Goal: Task Accomplishment & Management: Complete application form

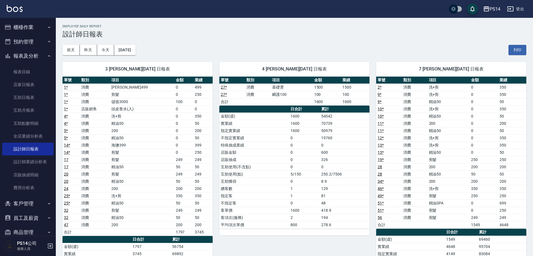
scroll to position [352, 0]
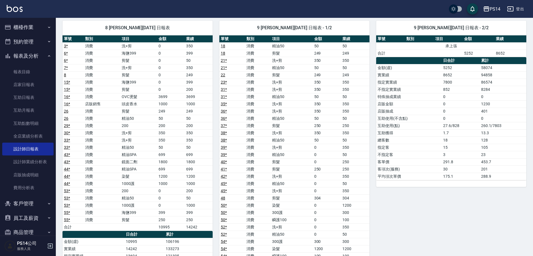
click at [25, 55] on button "報表及分析" at bounding box center [27, 56] width 51 height 15
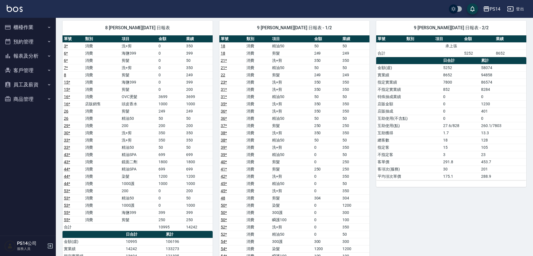
click at [23, 27] on button "櫃檯作業" at bounding box center [27, 27] width 51 height 15
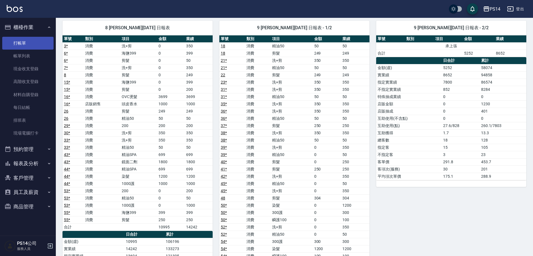
click at [27, 42] on link "打帳單" at bounding box center [27, 43] width 51 height 13
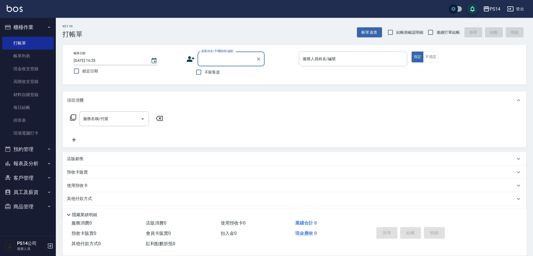
click at [20, 25] on button "櫃檯作業" at bounding box center [27, 27] width 51 height 15
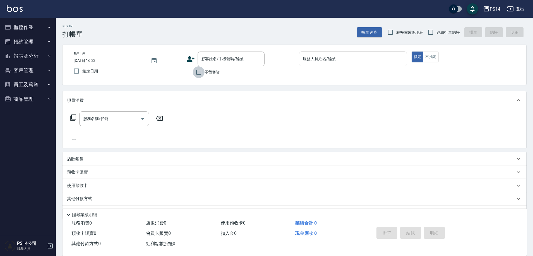
click at [198, 75] on input "不留客資" at bounding box center [199, 72] width 12 height 12
checkbox input "true"
click at [430, 34] on input "連續打單結帳" at bounding box center [431, 33] width 12 height 12
checkbox input "true"
click at [326, 58] on div "服務人員姓名/編號 服務人員姓名/編號" at bounding box center [353, 59] width 108 height 15
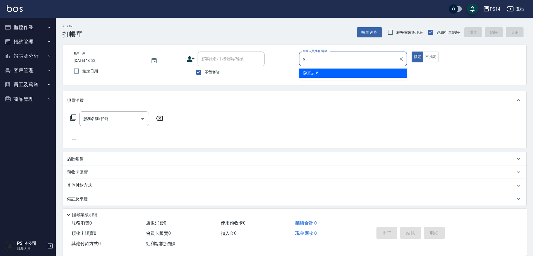
type input "陳宗志-6"
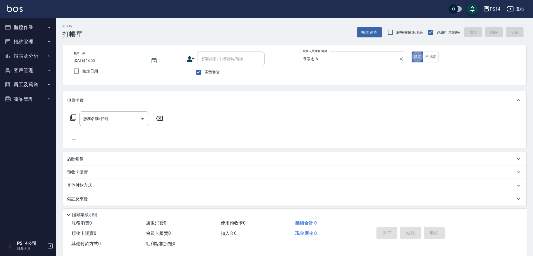
type button "true"
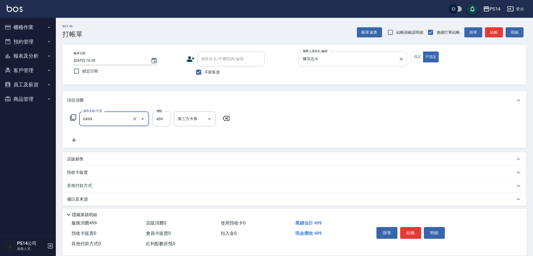
type input "[PERSON_NAME]499(0499)"
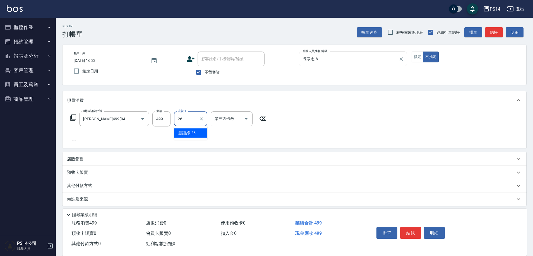
type input "[PERSON_NAME]-26"
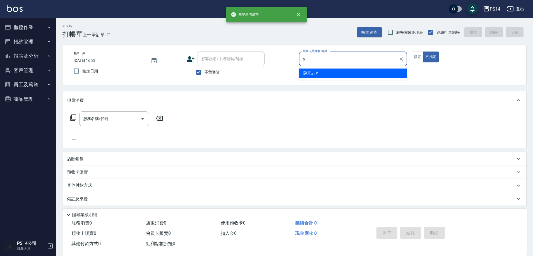
type input "陳宗志-6"
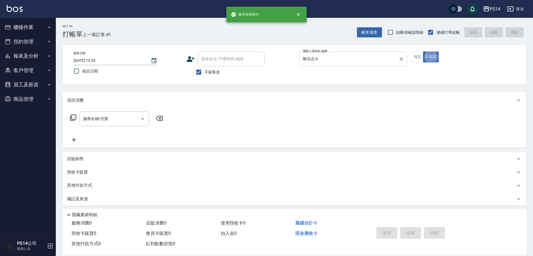
type button "false"
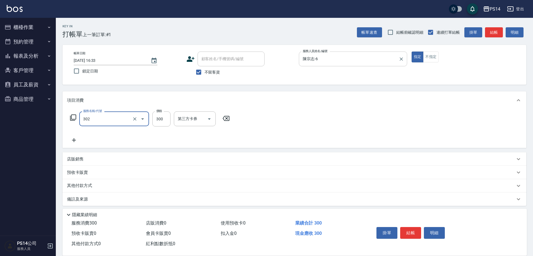
type input "剪髮(302)"
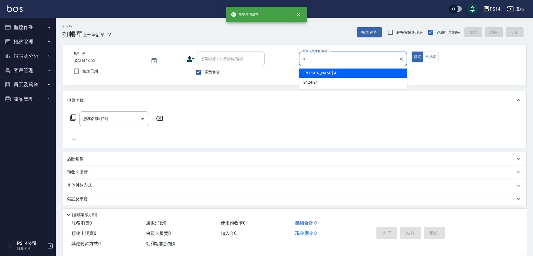
type input "[PERSON_NAME]-4"
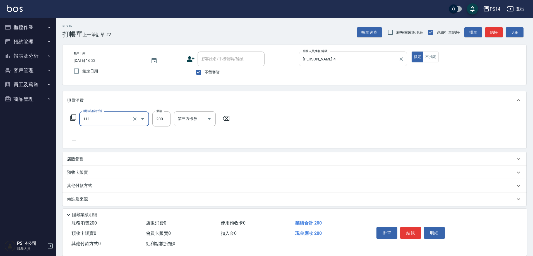
type input "200(111)"
type input "陳羿淇-17"
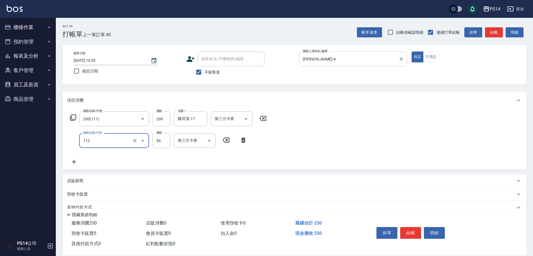
type input "精油50(112)"
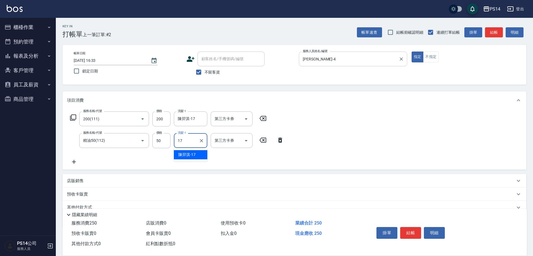
type input "陳羿淇-17"
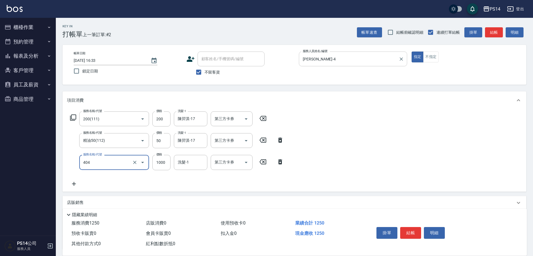
type input "1000護(404)"
type input "陳羿淇-17"
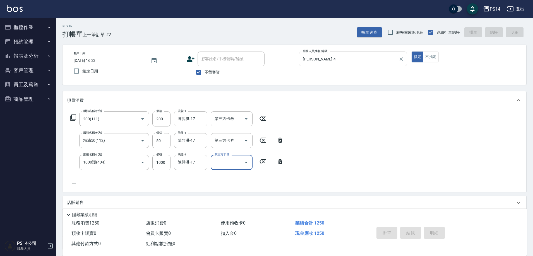
type input "[DATE] 16:34"
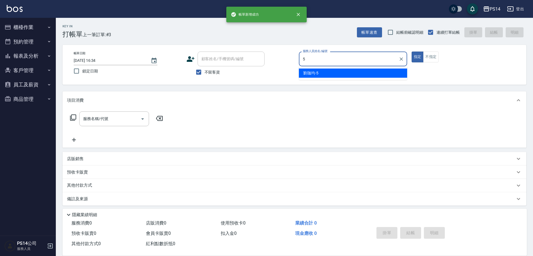
type input "[PERSON_NAME]-5"
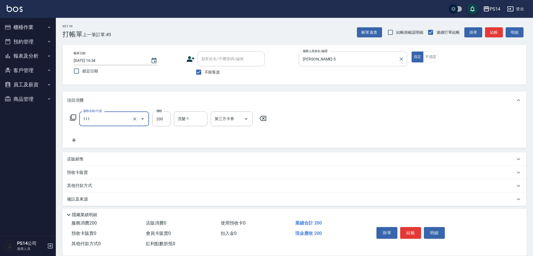
type input "200(111)"
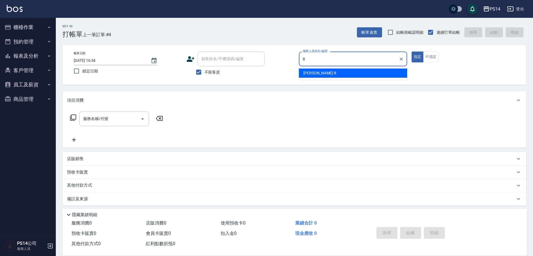
type input "[PERSON_NAME]-8"
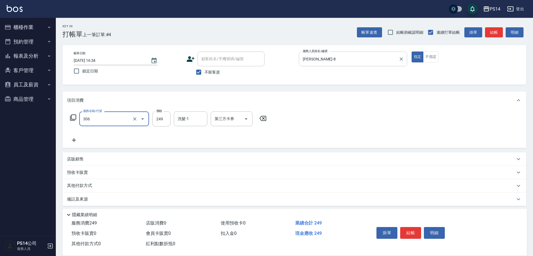
type input "剪髮(306)"
type input "[PERSON_NAME]-11"
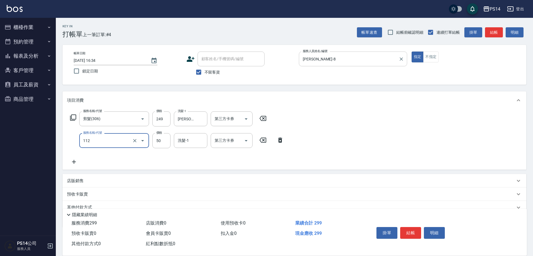
type input "精油50(112)"
type input "[PERSON_NAME]-11"
click at [429, 57] on button "不指定" at bounding box center [431, 57] width 16 height 11
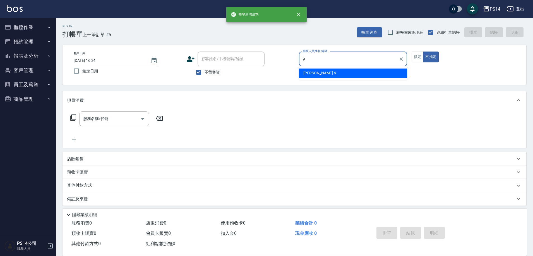
type input "[PERSON_NAME]-9"
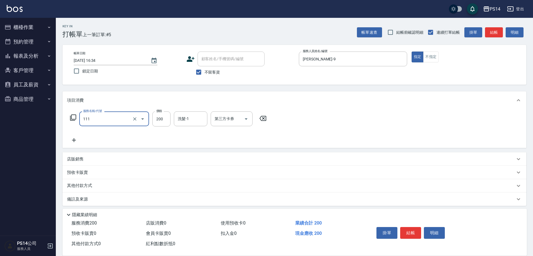
type input "200(111)"
type input "陳羿淇-17"
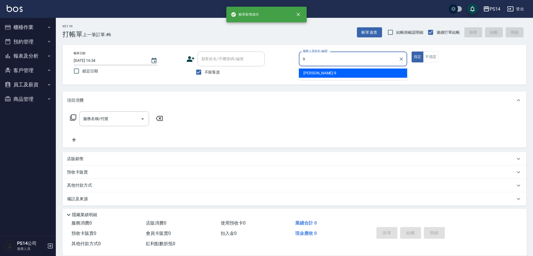
type input "[PERSON_NAME]-9"
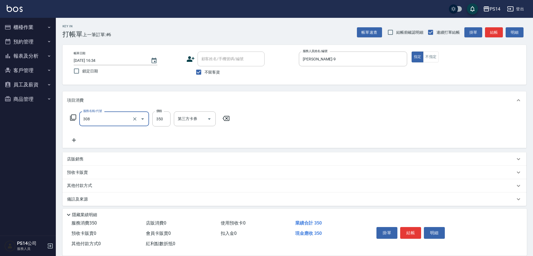
type input "洗+剪(308)"
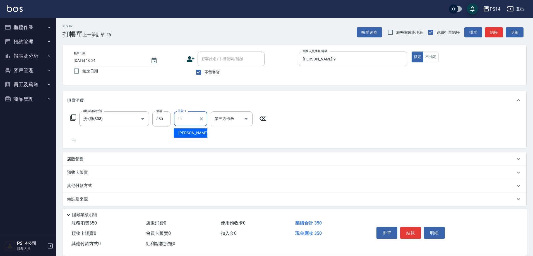
type input "[PERSON_NAME]-11"
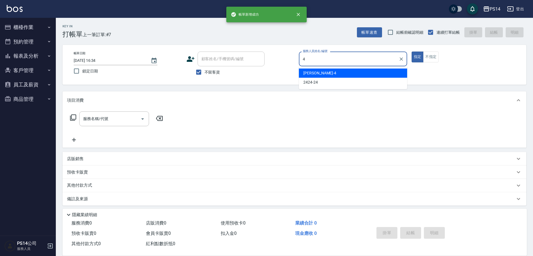
type input "[PERSON_NAME]-4"
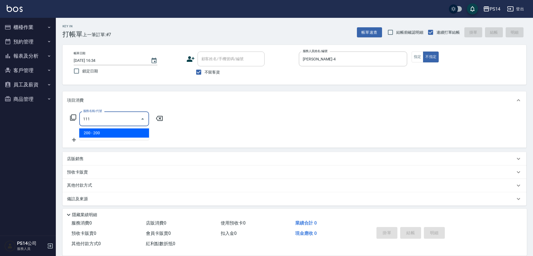
type input "200(111)"
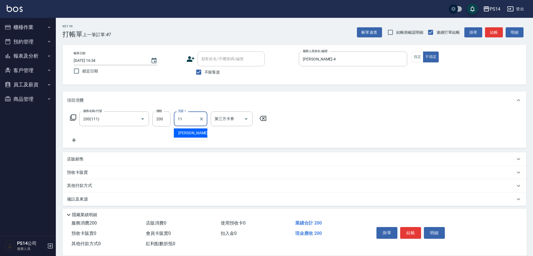
type input "[PERSON_NAME]-11"
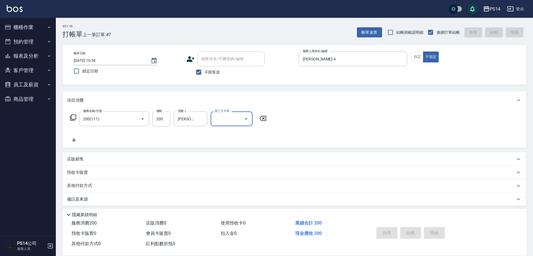
type input "[DATE] 16:35"
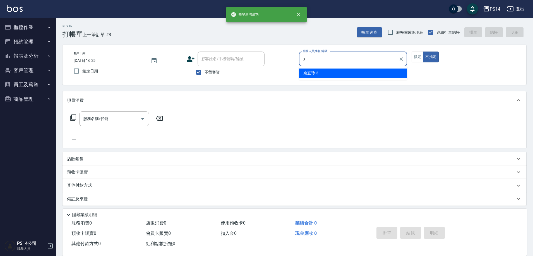
type input "余宜玲-3"
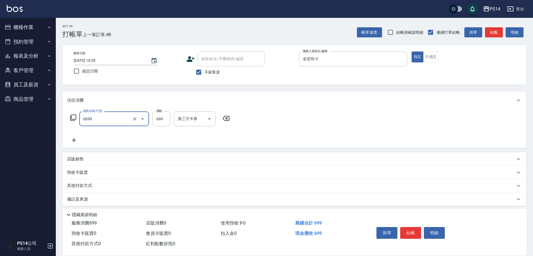
type input "精油SPA(0699)"
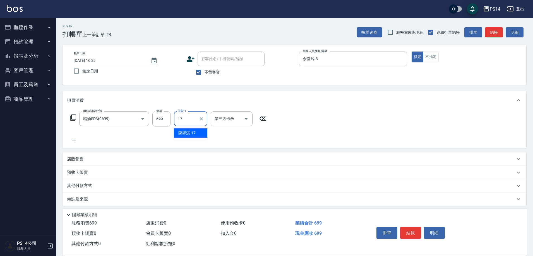
type input "陳羿淇-17"
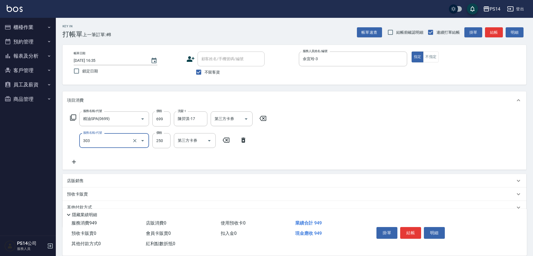
type input "剪髮(303)"
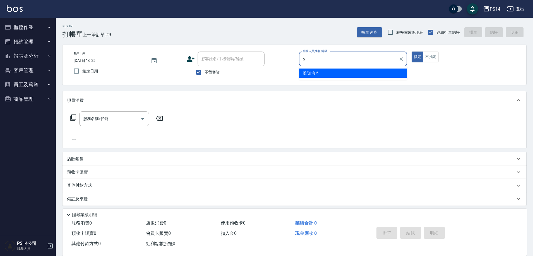
type input "[PERSON_NAME]-5"
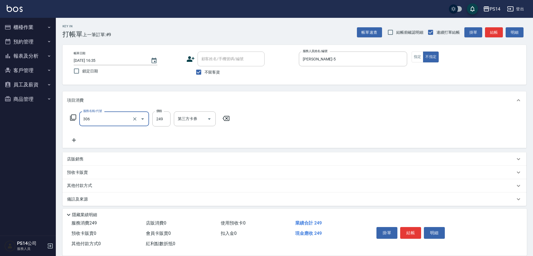
type input "剪髮(306)"
type input "李祥君 -37"
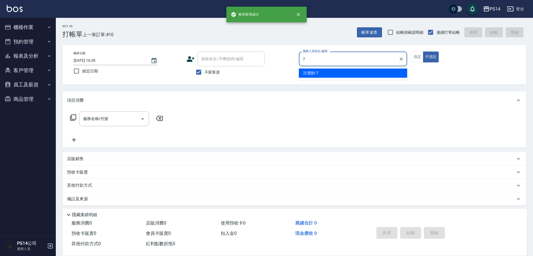
type input "許寶財-7"
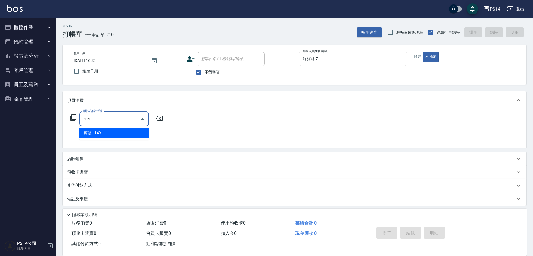
type input "剪髮(304)"
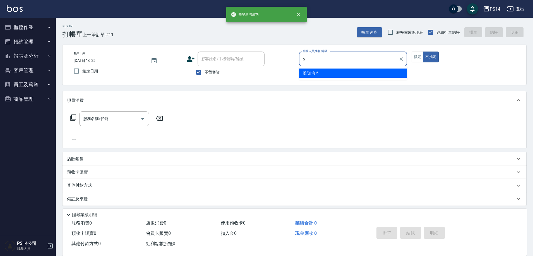
type input "[PERSON_NAME]-5"
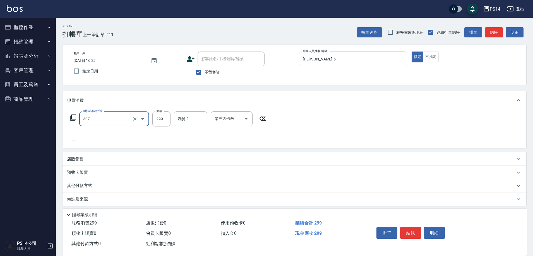
type input "剪髮(307)"
type input "李祥君 -37"
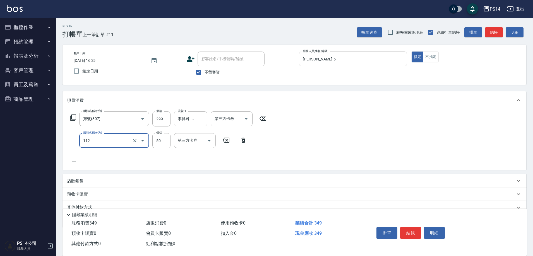
type input "精油50(112)"
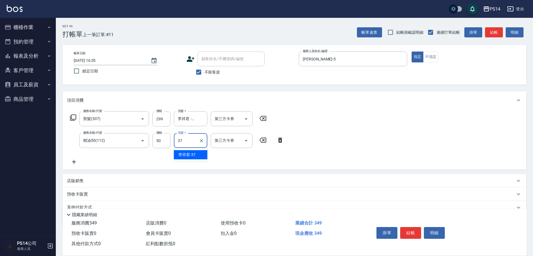
type input "李祥君 -37"
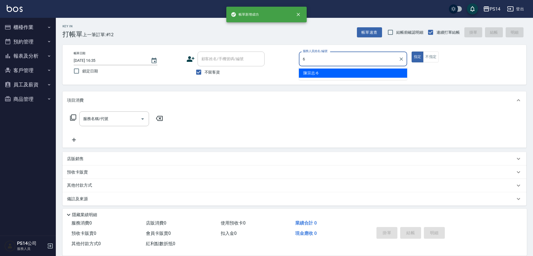
type input "陳宗志-6"
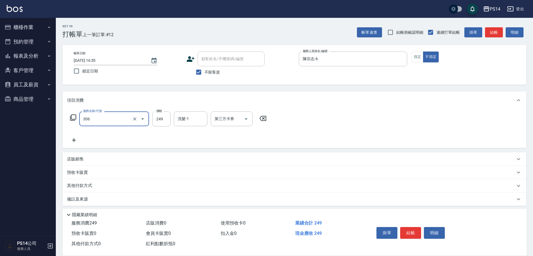
type input "剪髮(306)"
type input "[PERSON_NAME]-26"
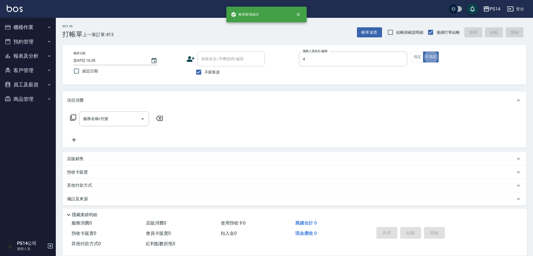
type input "[PERSON_NAME]-4"
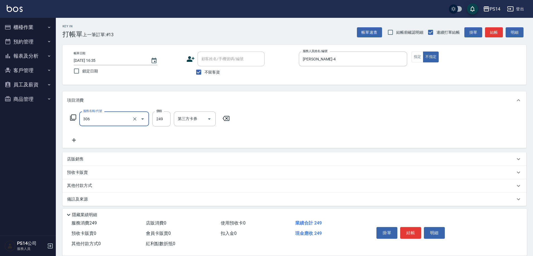
type input "剪髮(306)"
type input "[PERSON_NAME]-11"
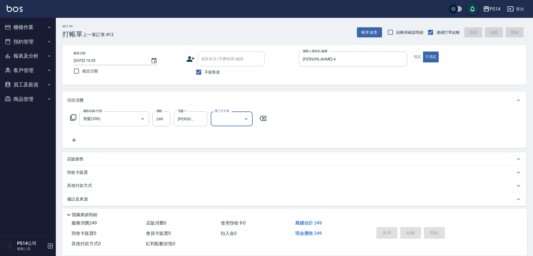
type input "[DATE] 16:36"
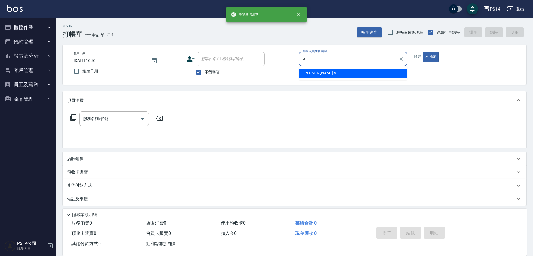
type input "[PERSON_NAME]-9"
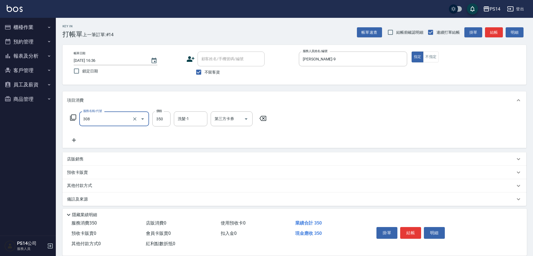
type input "洗+剪(308)"
type input "[PERSON_NAME]-26"
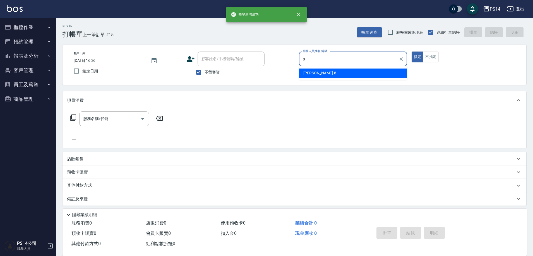
type input "[PERSON_NAME]-8"
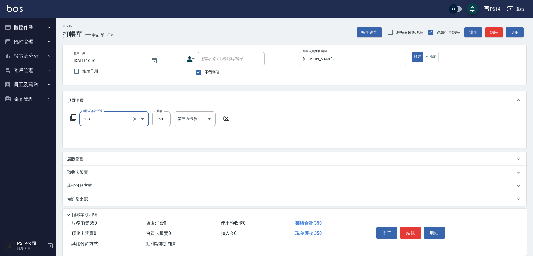
type input "洗+剪(308)"
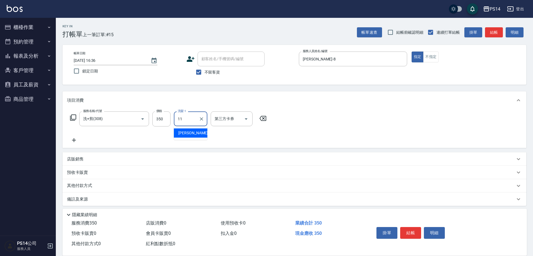
type input "[PERSON_NAME]-11"
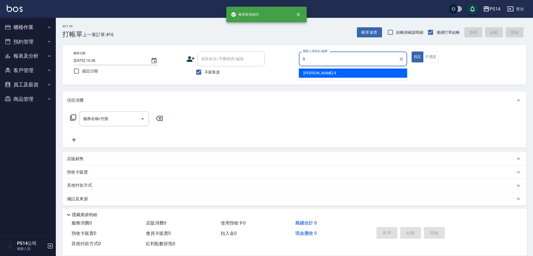
type input "[PERSON_NAME]-9"
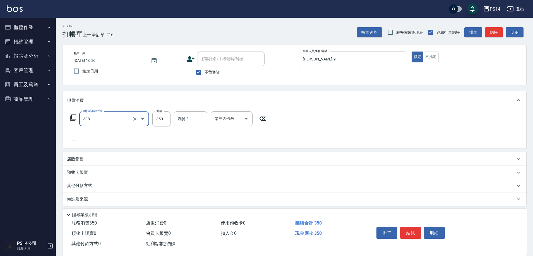
type input "洗+剪(308)"
type input "李祥君 -37"
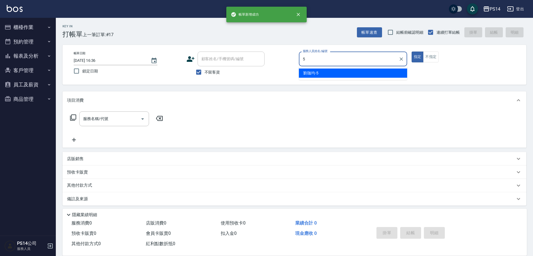
type input "[PERSON_NAME]-5"
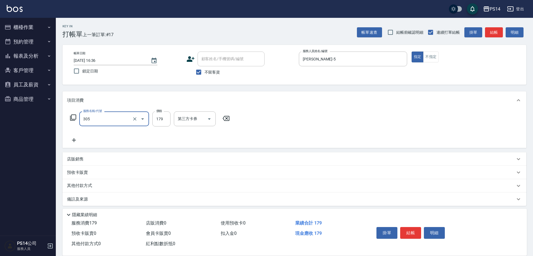
type input "剪髮(305)"
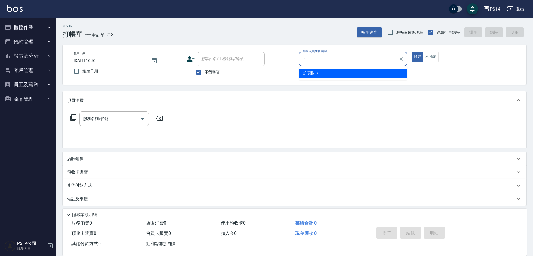
type input "許寶財-7"
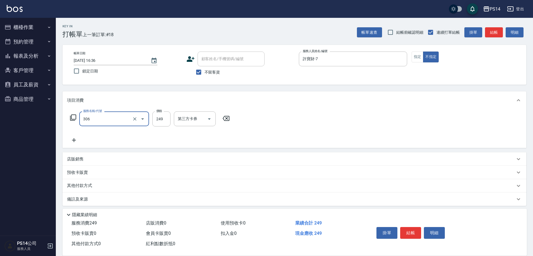
type input "剪髮(306)"
type input "[PERSON_NAME]-11"
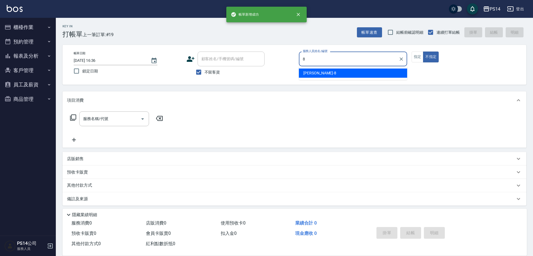
type input "[PERSON_NAME]-8"
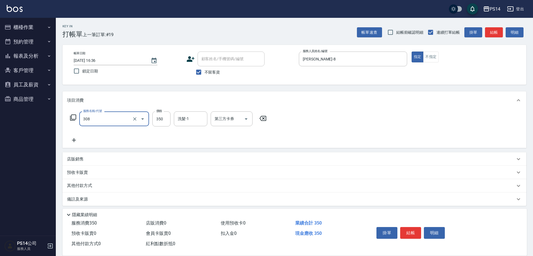
type input "洗+剪(308)"
type input "陳羿淇-17"
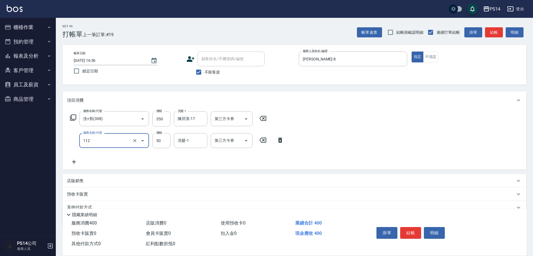
type input "精油50(112)"
type input "陳羿淇-17"
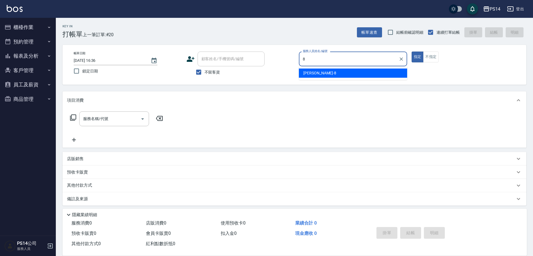
type input "[PERSON_NAME]-8"
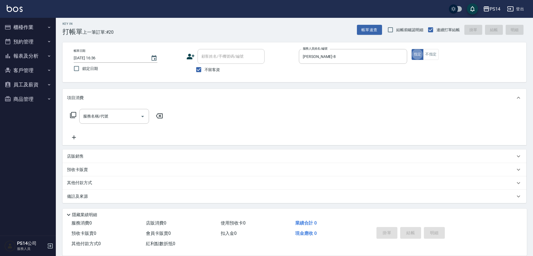
scroll to position [3, 0]
click at [79, 153] on p "店販銷售" at bounding box center [75, 156] width 17 height 6
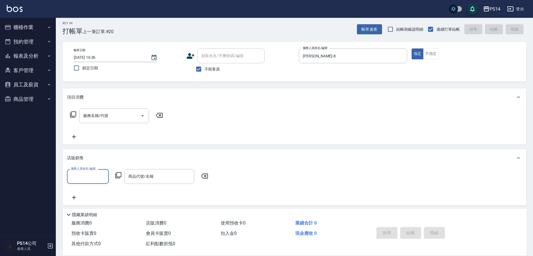
scroll to position [0, 0]
type input "[PERSON_NAME]-8"
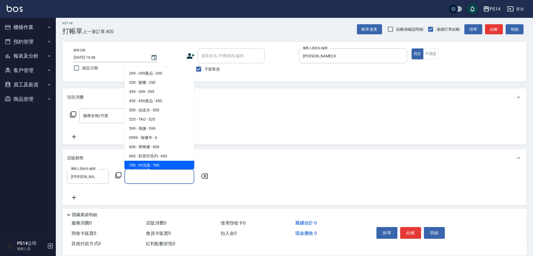
scroll to position [1, 0]
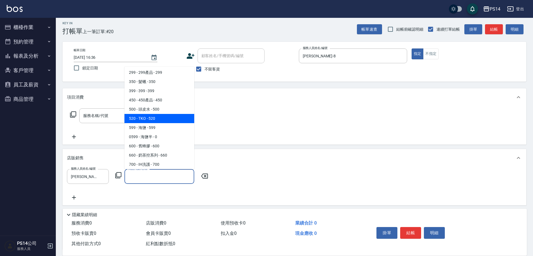
type input "TKO"
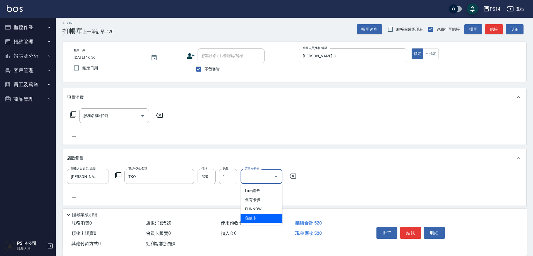
type input "儲值卡"
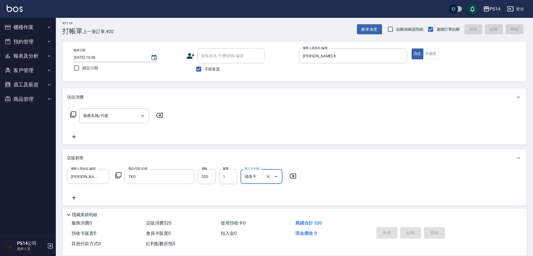
type input "[DATE] 16:47"
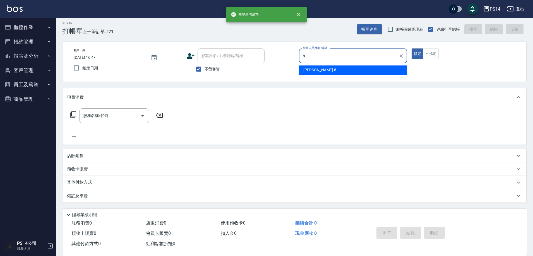
type input "[PERSON_NAME]-8"
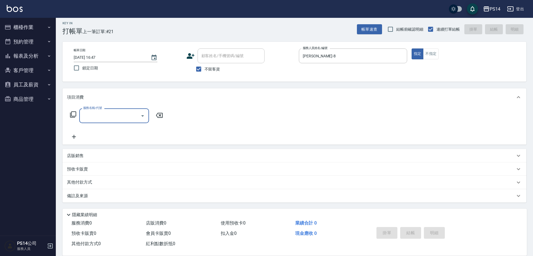
click at [74, 152] on div "店販銷售" at bounding box center [295, 155] width 464 height 13
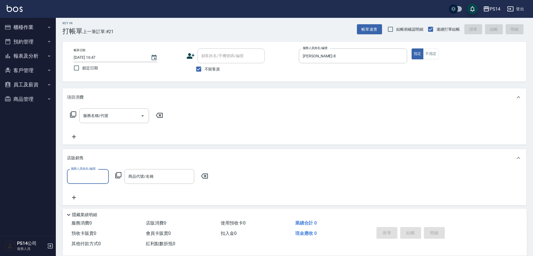
scroll to position [0, 0]
type input "[PERSON_NAME]-8"
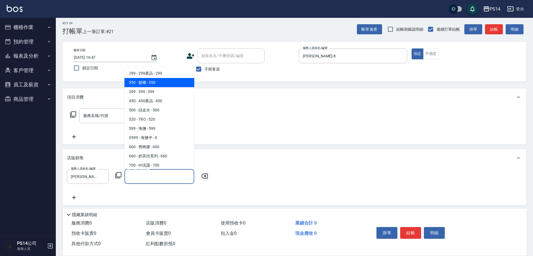
type input "髮蠟"
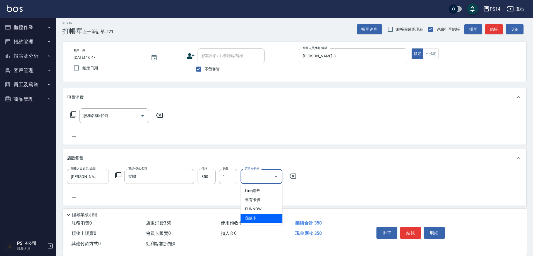
type input "儲值卡"
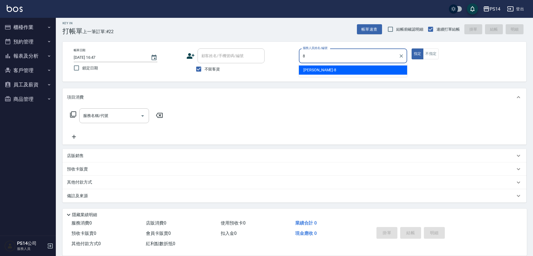
type input "[PERSON_NAME]-8"
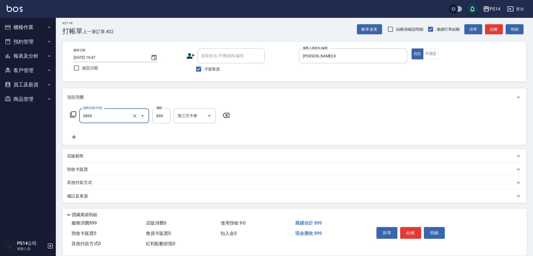
type input "排毒SPA(0899)"
type input "[PERSON_NAME]-26"
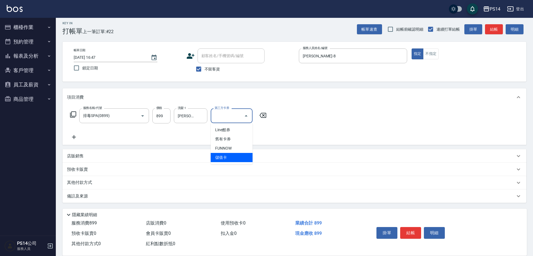
type input "儲值卡"
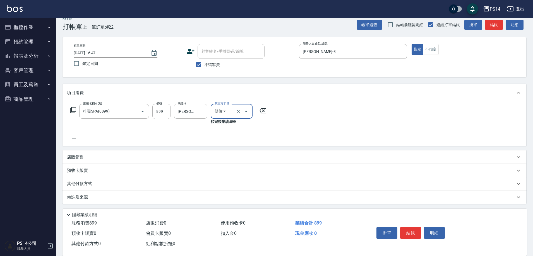
scroll to position [9, 0]
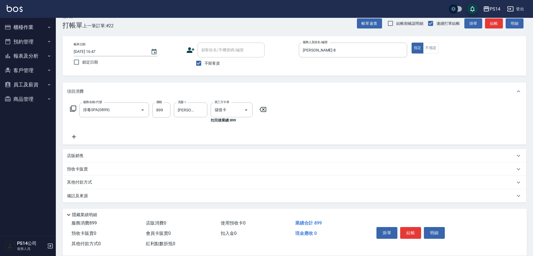
click at [77, 155] on p "店販銷售" at bounding box center [75, 156] width 17 height 6
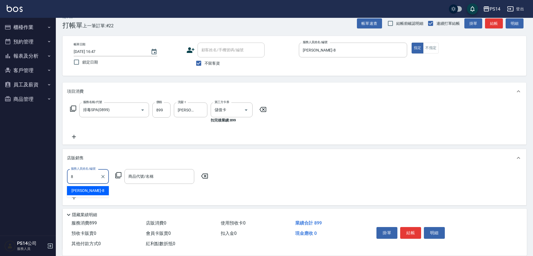
type input "[PERSON_NAME]-8"
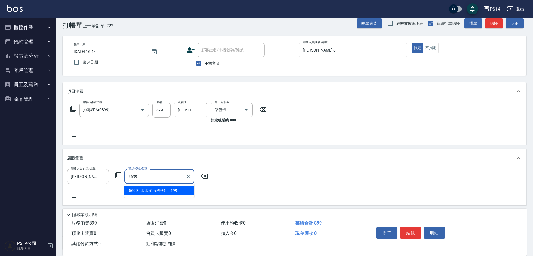
type input "[PERSON_NAME]涼洗護組"
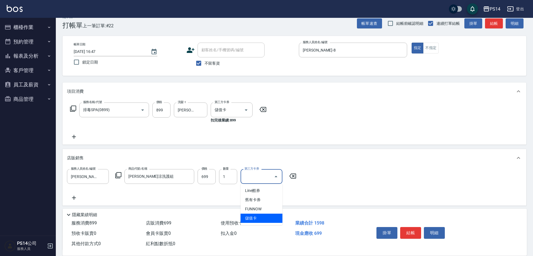
type input "儲值卡"
click at [75, 136] on icon at bounding box center [74, 137] width 14 height 7
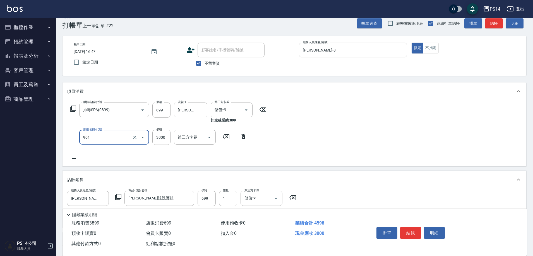
type input "儲值3000(901)"
type input "2000"
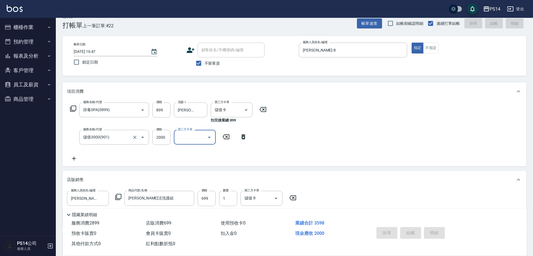
type input "[DATE] 16:48"
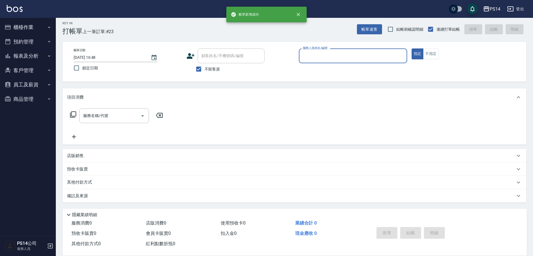
scroll to position [3, 0]
type input "余宜玲-3"
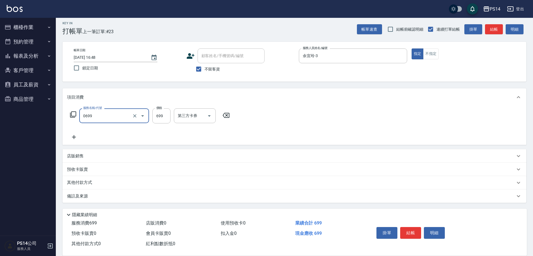
type input "精油SPA(0699)"
type input "李祥君 -37"
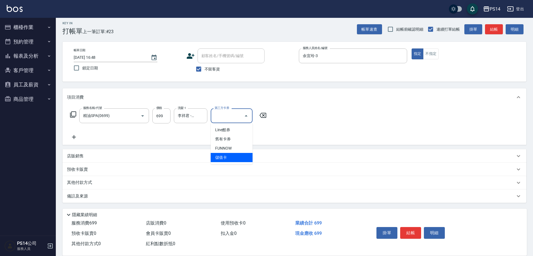
type input "儲值卡"
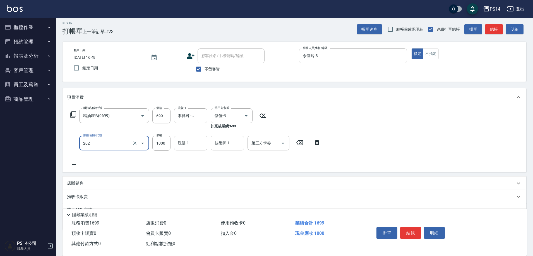
type input "燙髮(202)"
type input "2000"
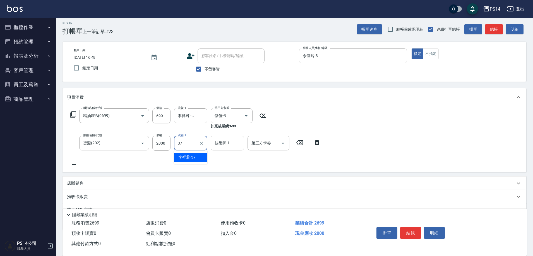
type input "李祥君 -37"
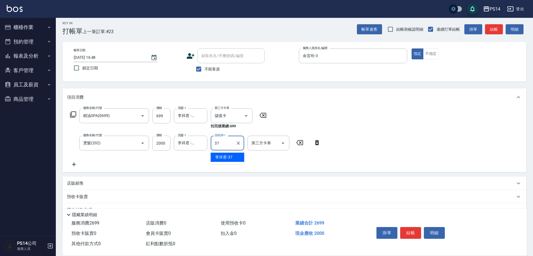
type input "李祥君 -37"
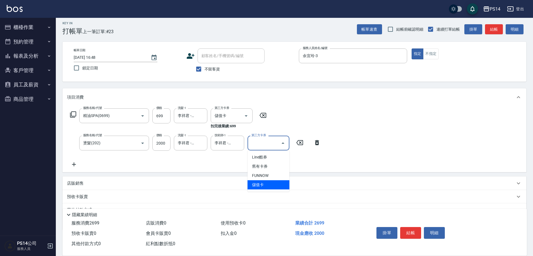
type input "儲值卡"
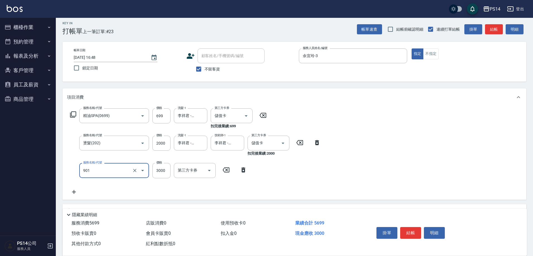
type input "儲值3000(901)"
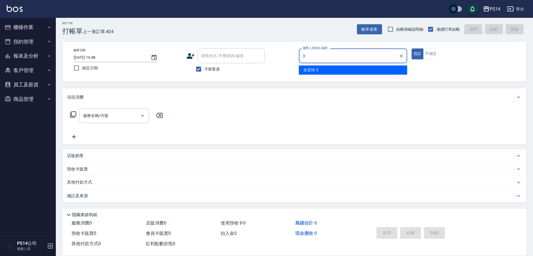
type input "余宜玲-3"
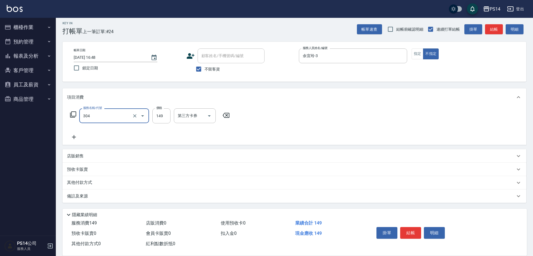
type input "剪髮(304)"
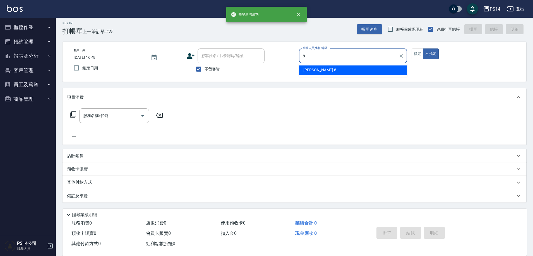
type input "[PERSON_NAME]-8"
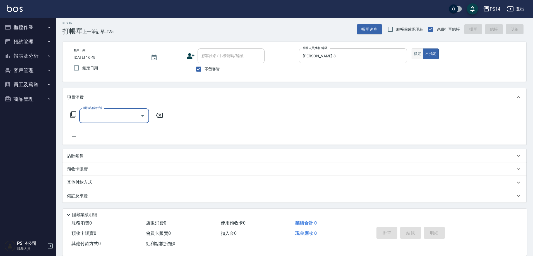
click at [415, 50] on button "指定" at bounding box center [418, 54] width 12 height 11
click at [107, 116] on input "服務名稱/代號" at bounding box center [110, 116] width 56 height 10
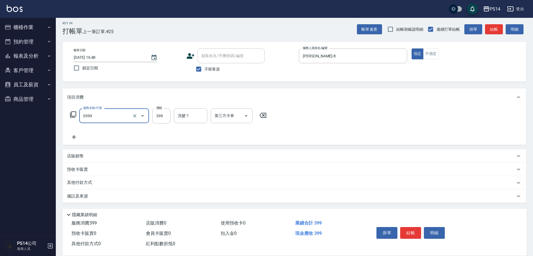
type input "海鹽399(0399)"
type input "李祥君 -37"
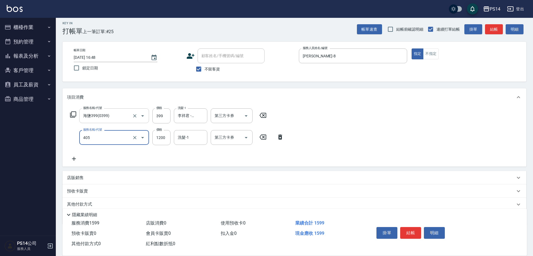
type input "1200護(405)"
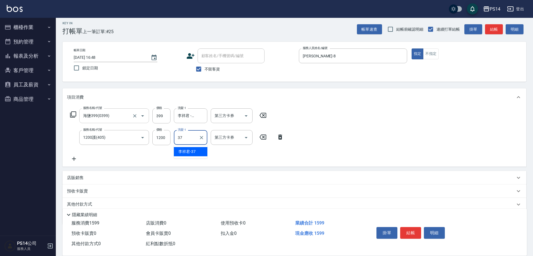
type input "李祥君 -37"
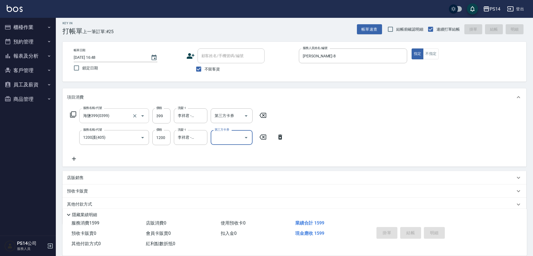
type input "[DATE] 16:49"
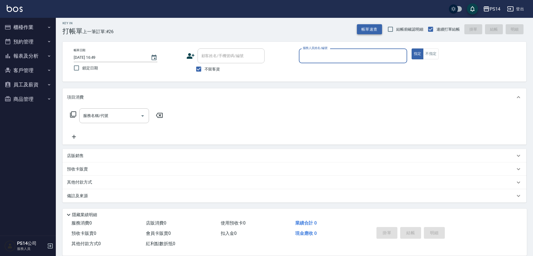
click at [370, 30] on button "帳單速查" at bounding box center [369, 29] width 25 height 10
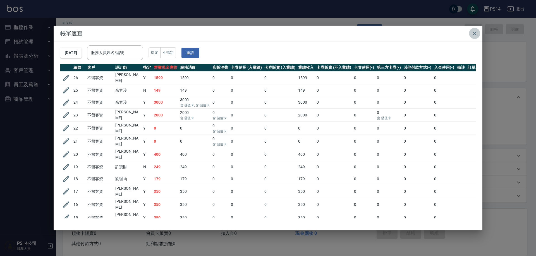
click at [476, 30] on icon "button" at bounding box center [474, 33] width 7 height 7
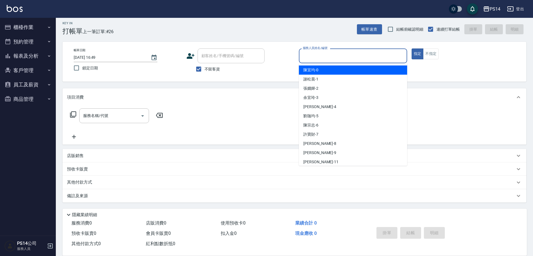
click at [366, 55] on input "服務人員姓名/編號" at bounding box center [352, 56] width 103 height 10
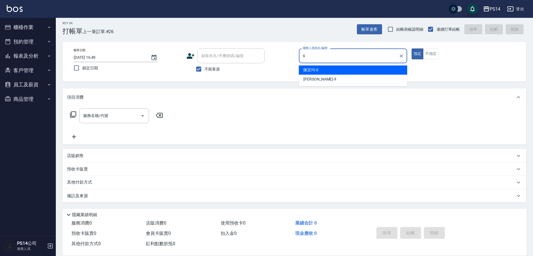
type input "[PERSON_NAME]-9"
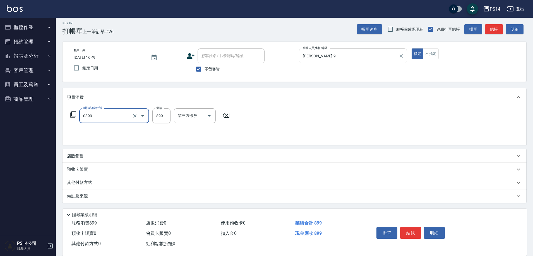
type input "排毒SPA(0899)"
type input "陳羿淇-17"
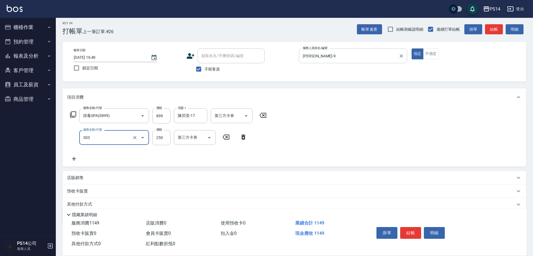
type input "剪髮(303)"
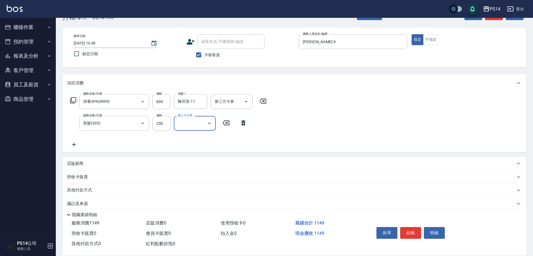
scroll to position [25, 0]
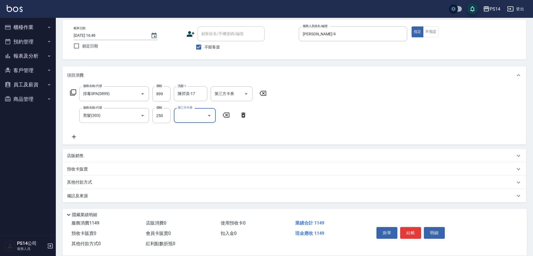
click at [79, 153] on p "店販銷售" at bounding box center [75, 156] width 17 height 6
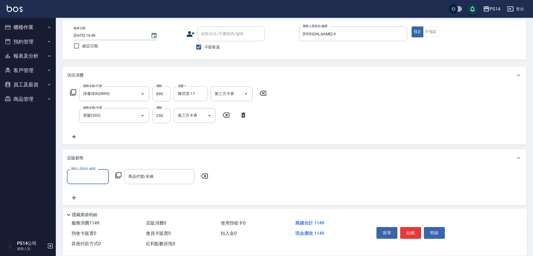
scroll to position [0, 0]
type input "陳羿淇-17"
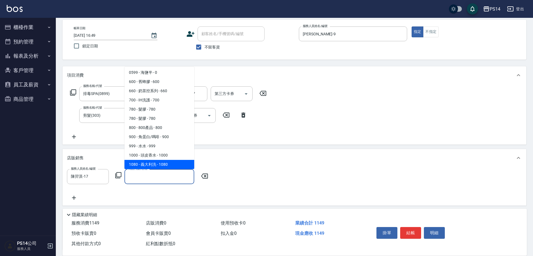
scroll to position [75, 0]
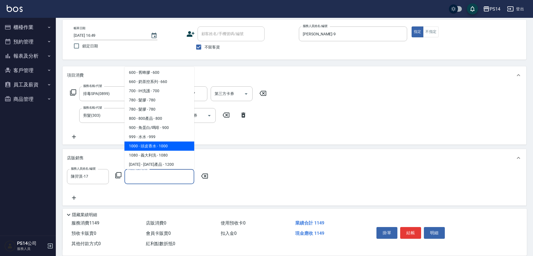
type input "頭皮香水"
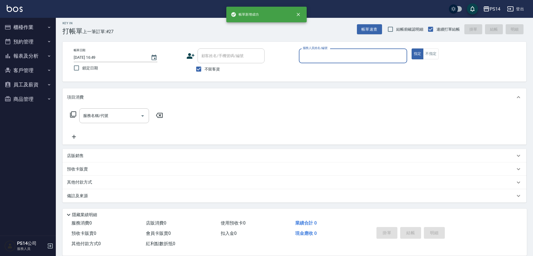
scroll to position [3, 0]
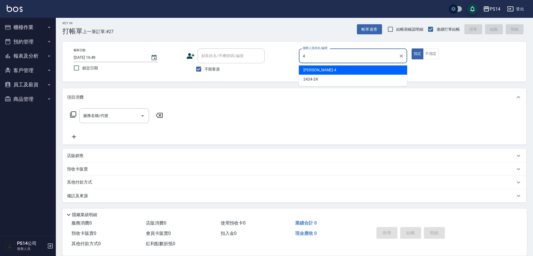
type input "[PERSON_NAME]-4"
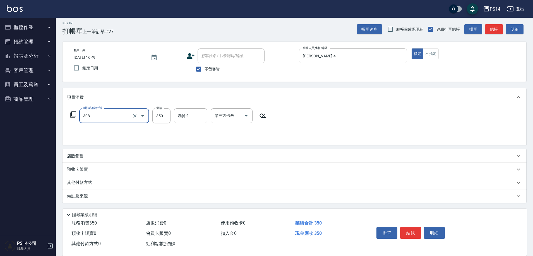
type input "洗+剪(308)"
type input "[PERSON_NAME]-26"
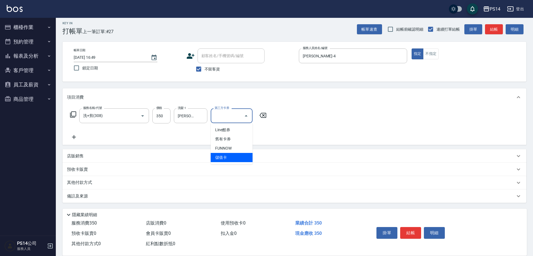
type input "儲值卡"
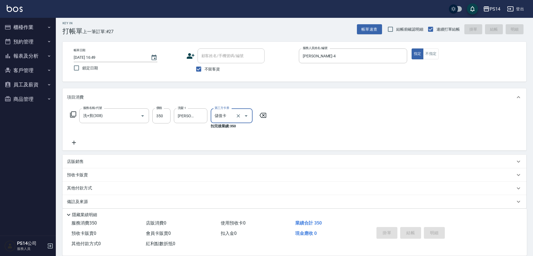
type input "[DATE] 16:51"
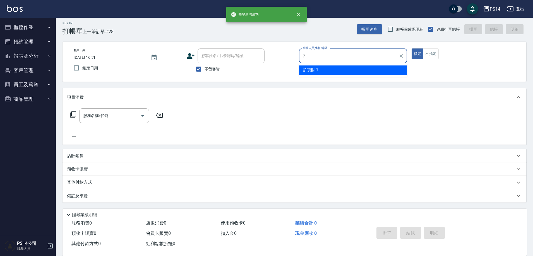
type input "許寶財-7"
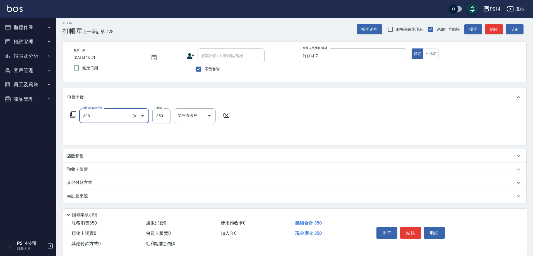
type input "洗+剪(308)"
type input "[PERSON_NAME]-11"
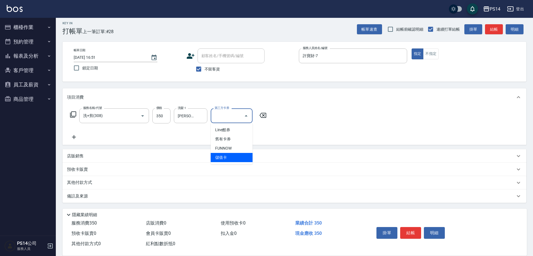
type input "儲值卡"
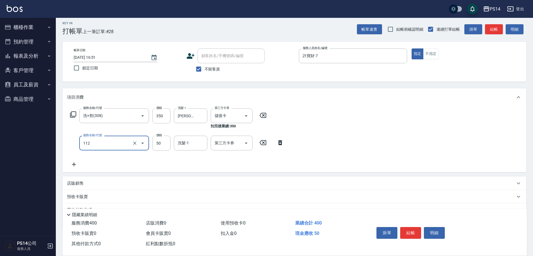
type input "精油50(112)"
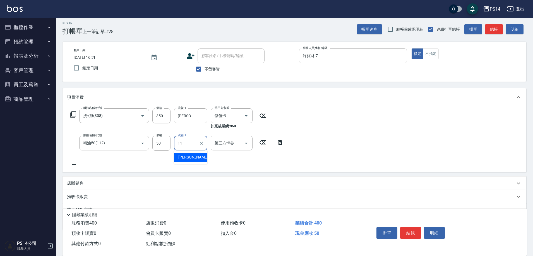
type input "[PERSON_NAME]-11"
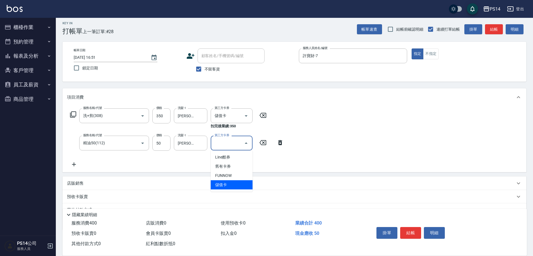
type input "儲值卡"
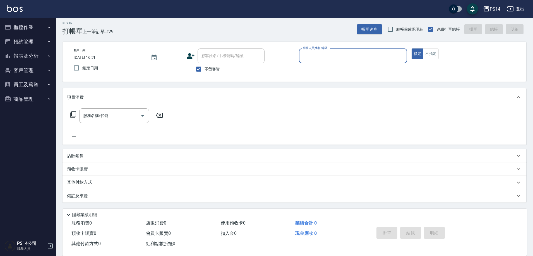
click at [19, 54] on button "報表及分析" at bounding box center [27, 56] width 51 height 15
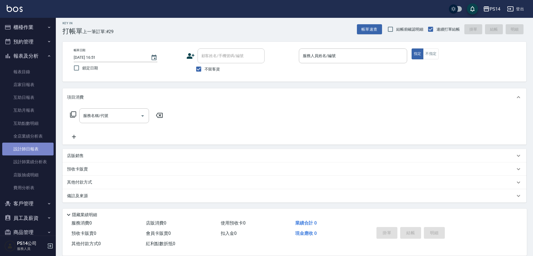
click at [28, 155] on link "設計師日報表" at bounding box center [27, 149] width 51 height 13
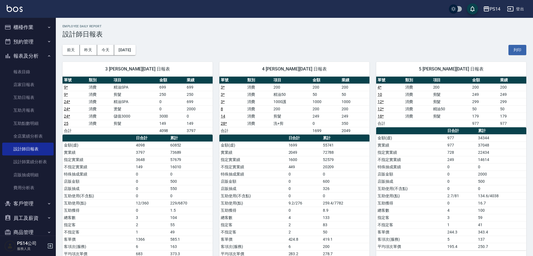
click at [26, 57] on button "報表及分析" at bounding box center [27, 56] width 51 height 15
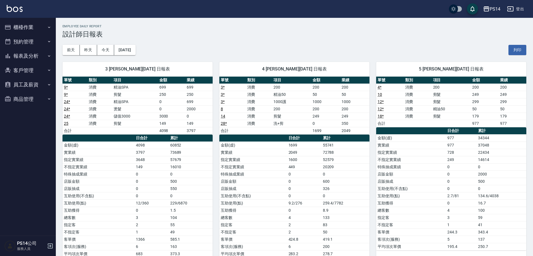
click at [24, 23] on button "櫃檯作業" at bounding box center [27, 27] width 51 height 15
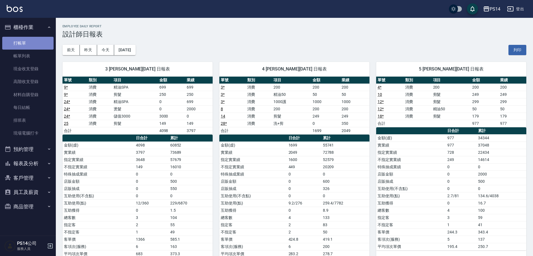
click at [23, 44] on link "打帳單" at bounding box center [27, 43] width 51 height 13
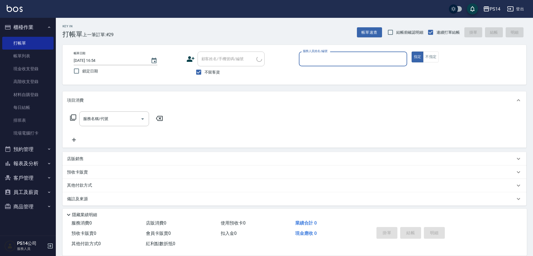
click at [26, 25] on button "櫃檯作業" at bounding box center [27, 27] width 51 height 15
